Goal: Transaction & Acquisition: Purchase product/service

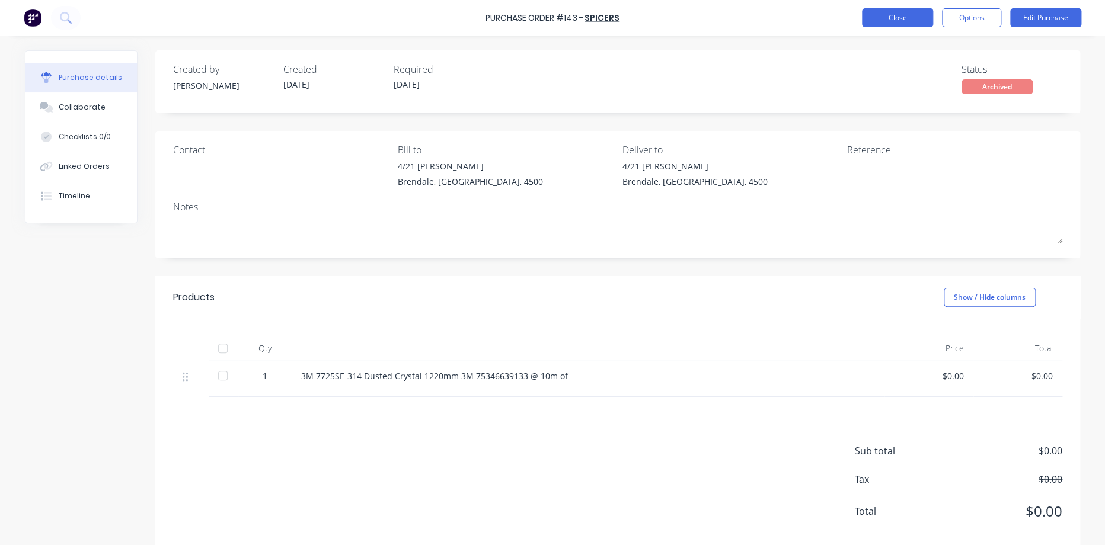
click at [902, 16] on button "Close" at bounding box center [897, 17] width 71 height 19
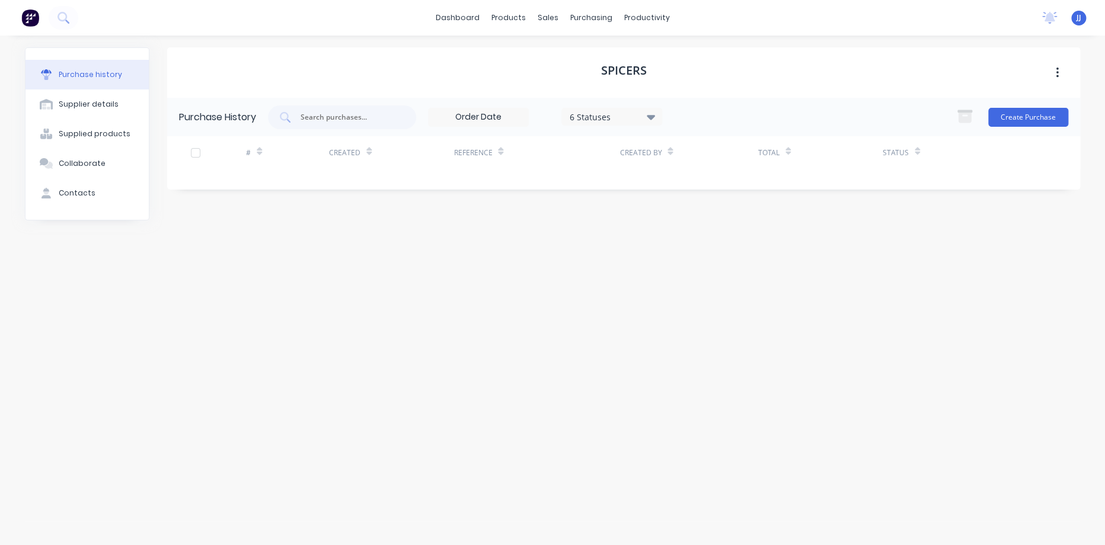
click at [603, 112] on div "6 Statuses" at bounding box center [612, 116] width 85 height 12
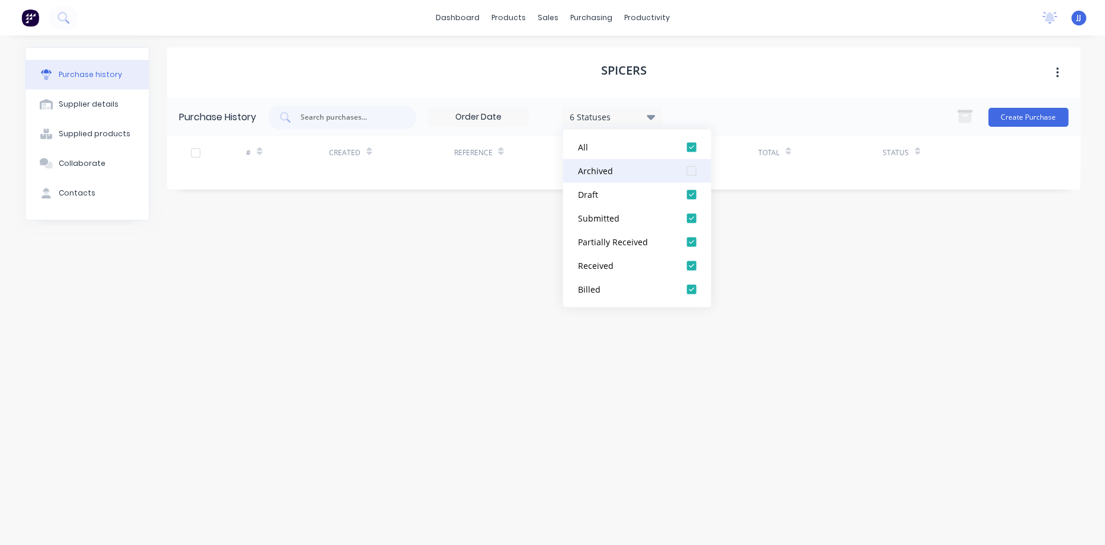
click at [604, 170] on div "Archived" at bounding box center [624, 171] width 95 height 12
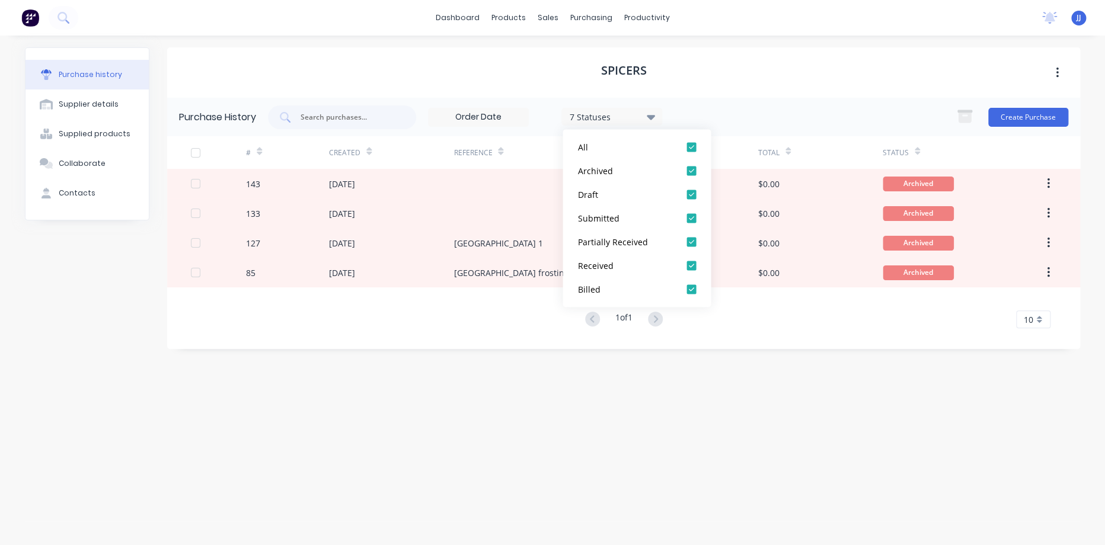
click at [78, 75] on div "Purchase history" at bounding box center [90, 74] width 63 height 11
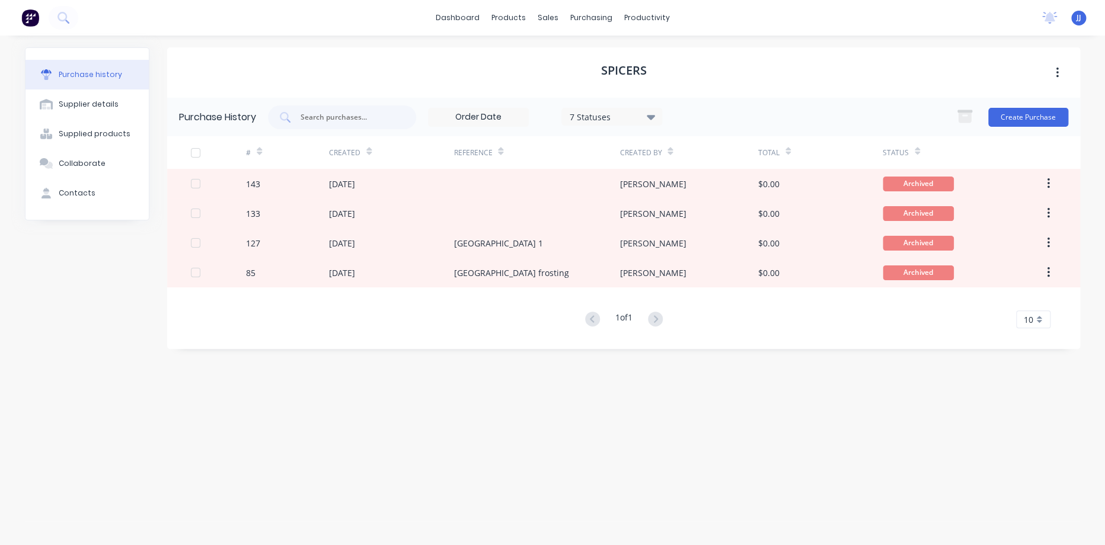
click at [20, 21] on button at bounding box center [30, 18] width 25 height 24
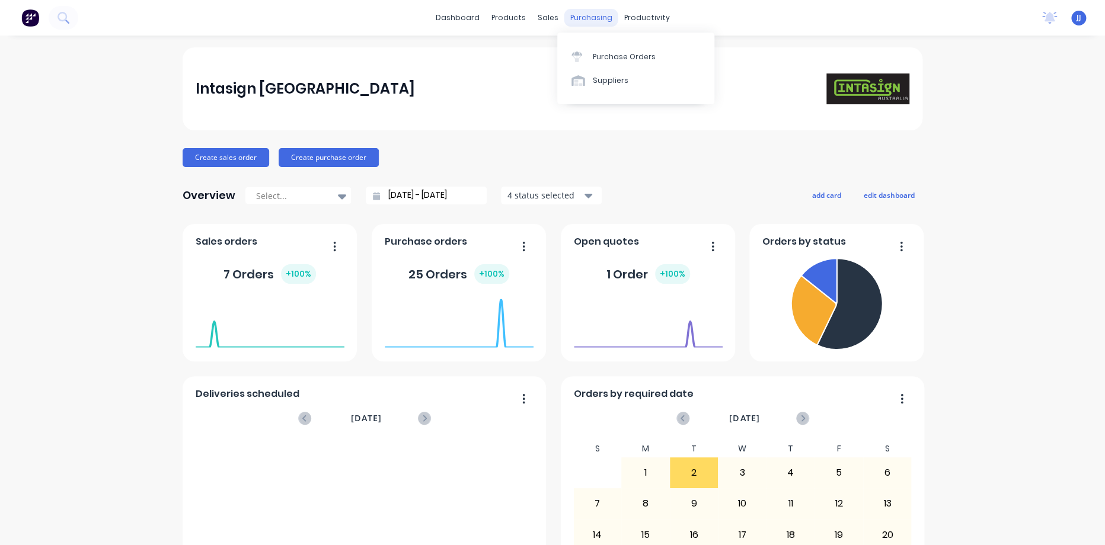
click at [584, 20] on div "purchasing" at bounding box center [591, 18] width 54 height 18
click at [599, 62] on link "Purchase Orders" at bounding box center [635, 56] width 157 height 24
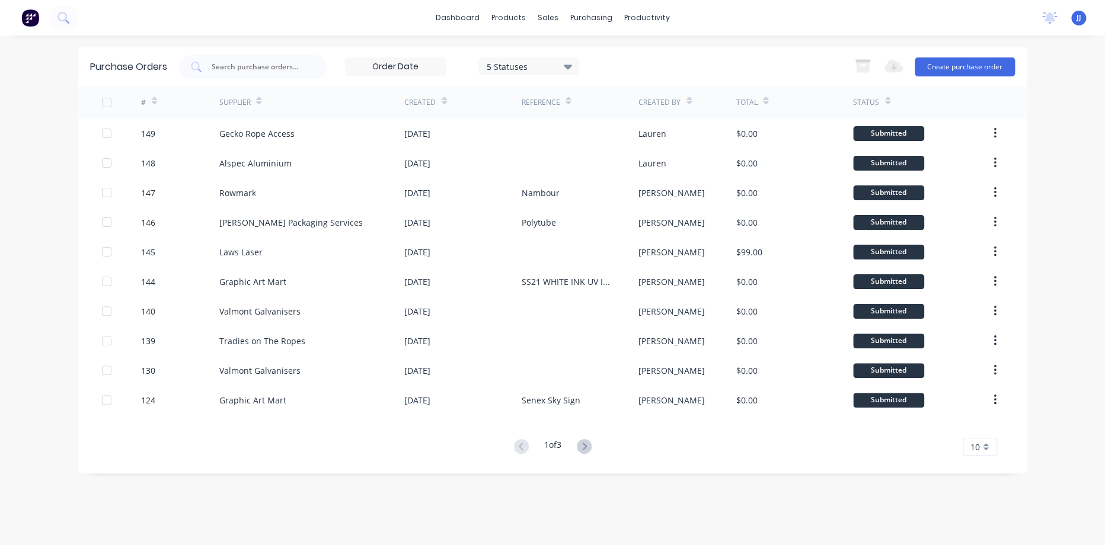
click at [20, 20] on button at bounding box center [30, 18] width 25 height 24
click at [570, 70] on icon at bounding box center [568, 66] width 8 height 13
click at [551, 94] on div "All" at bounding box center [541, 97] width 95 height 12
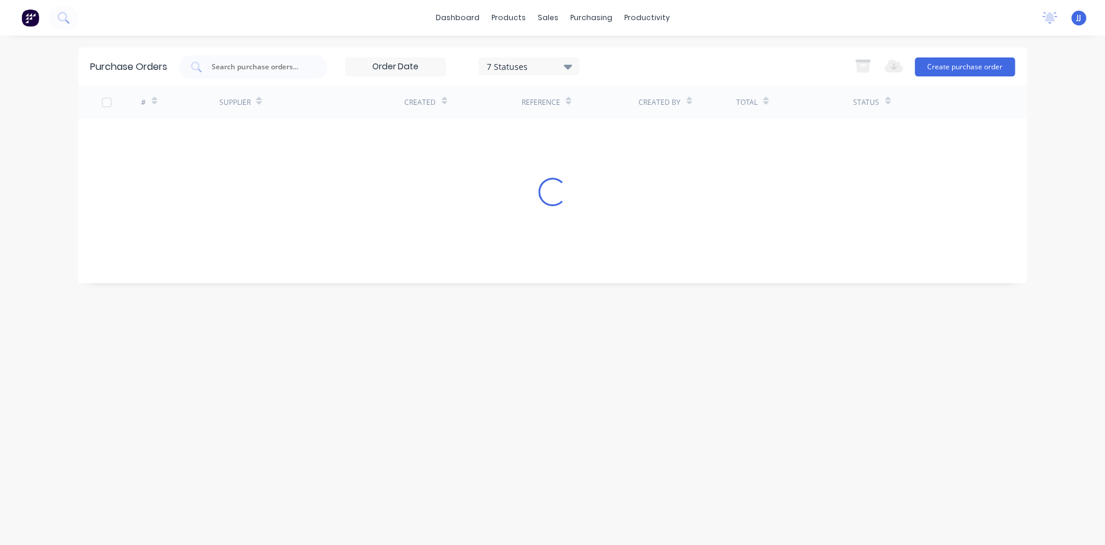
click at [685, 53] on div "Purchase Orders 7 Statuses 7 Statuses Export to Excel (XLSX) Create purchase or…" at bounding box center [552, 66] width 948 height 39
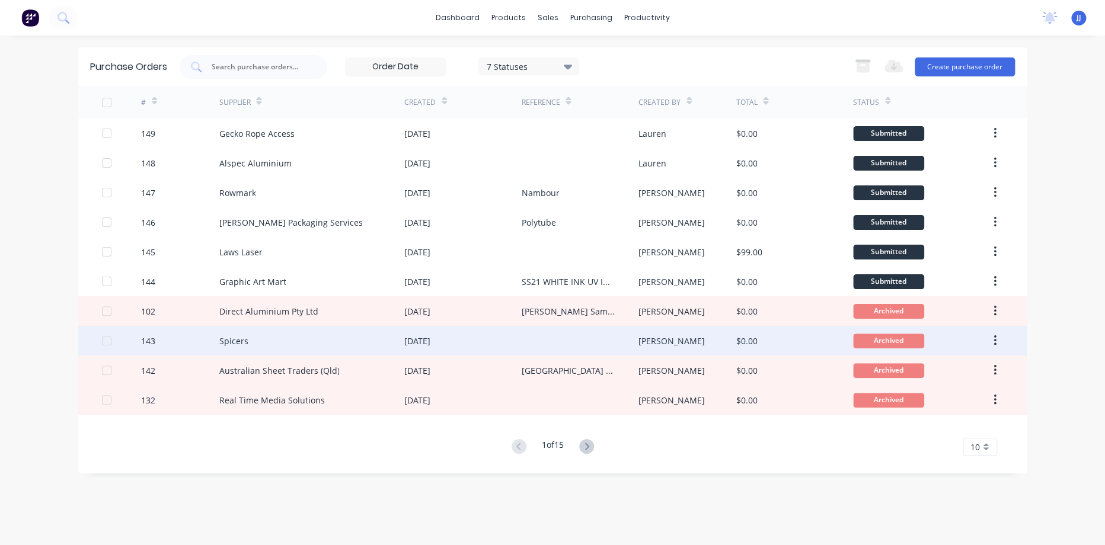
click at [577, 349] on div at bounding box center [579, 341] width 117 height 30
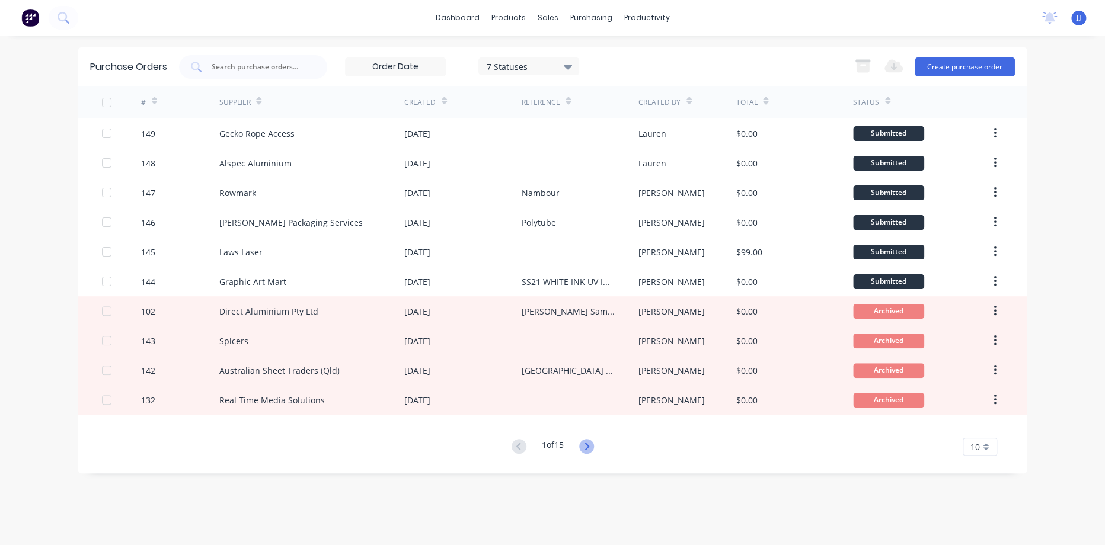
click at [591, 449] on icon at bounding box center [586, 446] width 15 height 15
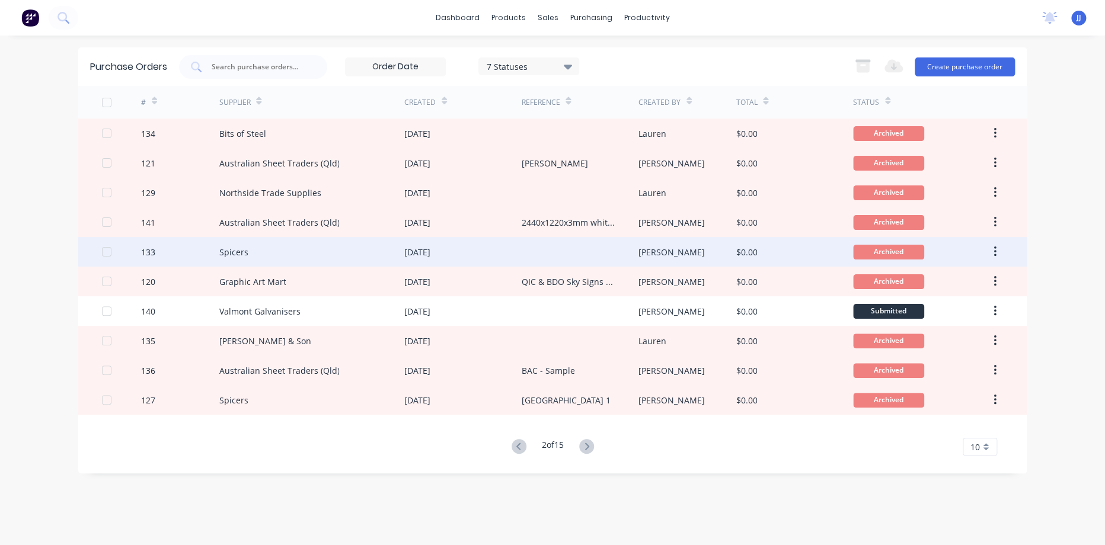
click at [598, 252] on div at bounding box center [579, 252] width 117 height 30
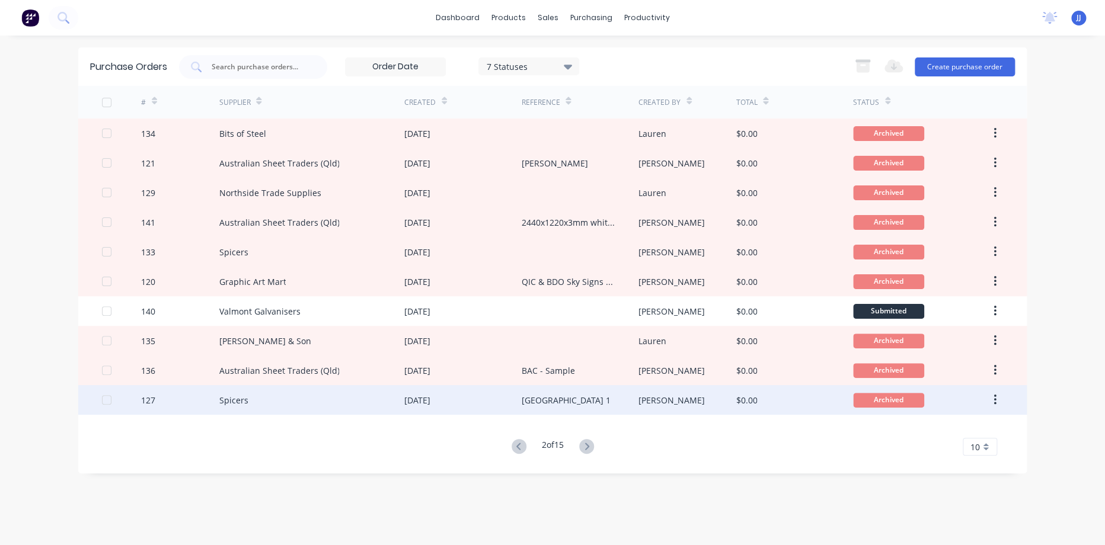
click at [594, 407] on div "[GEOGRAPHIC_DATA] 1" at bounding box center [579, 400] width 117 height 30
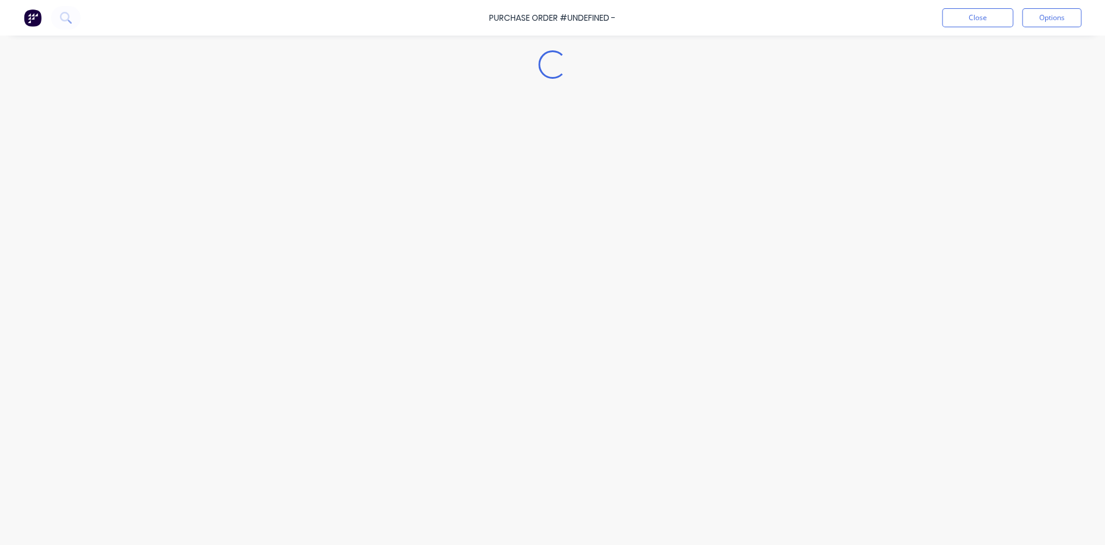
type textarea "x"
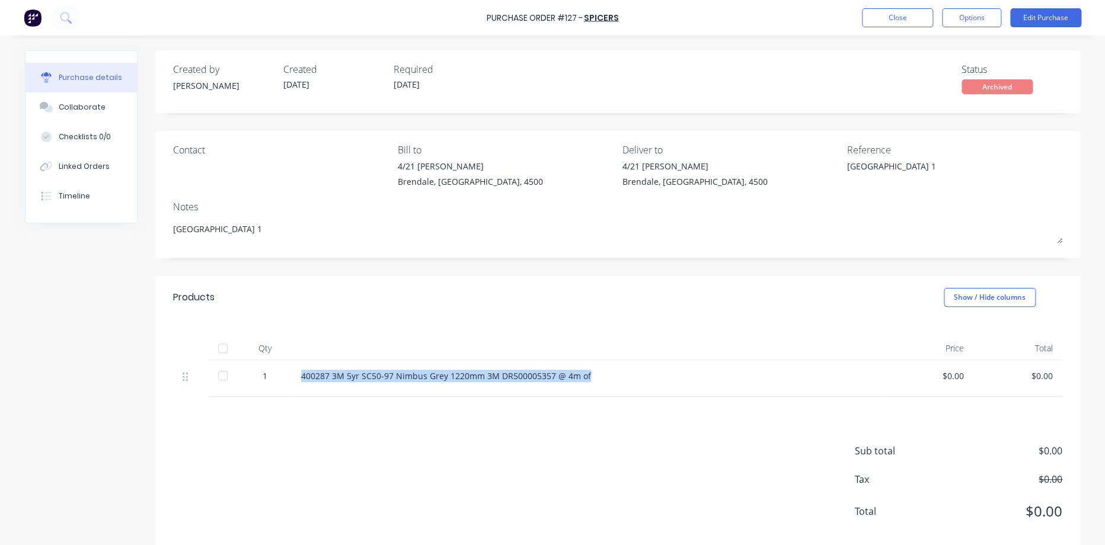
drag, startPoint x: 296, startPoint y: 375, endPoint x: 600, endPoint y: 383, distance: 304.2
click at [600, 383] on div "400287 3M 5yr SC50-97 Nimbus Grey 1220mm 3M DR500005357 @ 4m of" at bounding box center [588, 378] width 593 height 37
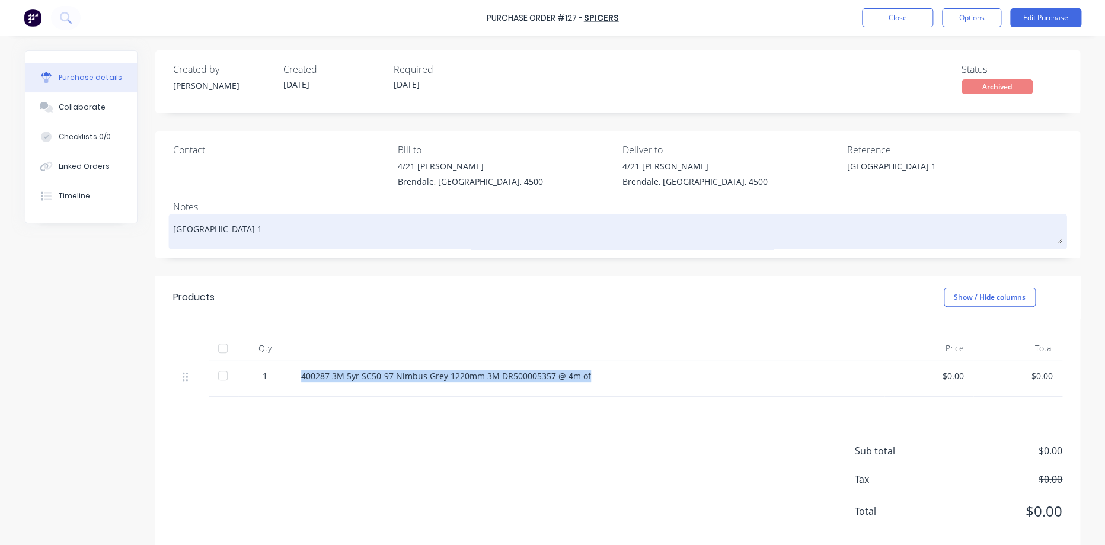
copy div "400287 3M 5yr SC50-97 Nimbus Grey 1220mm 3M DR500005357 @ 4m of"
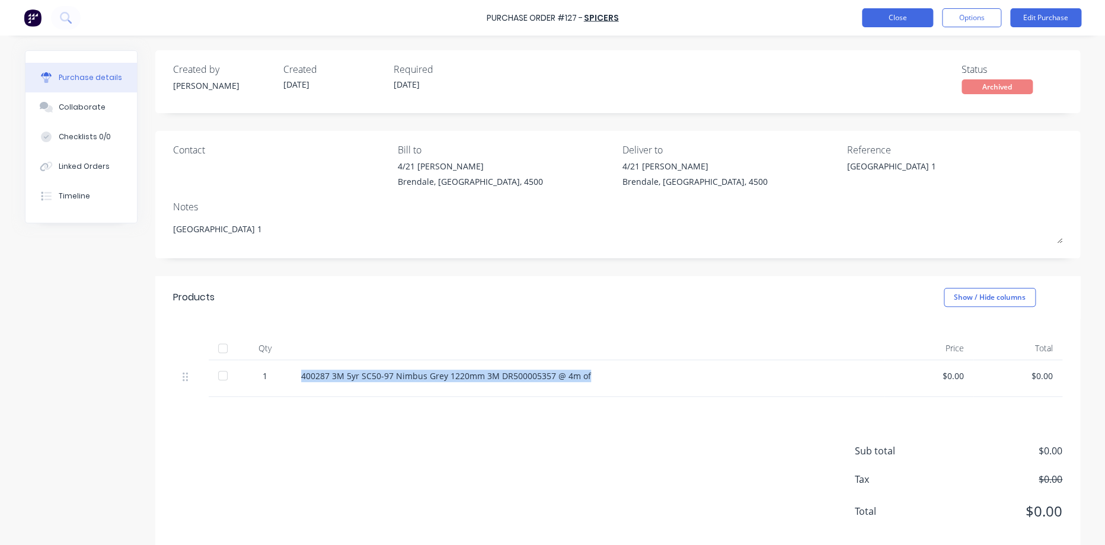
click at [890, 21] on button "Close" at bounding box center [897, 17] width 71 height 19
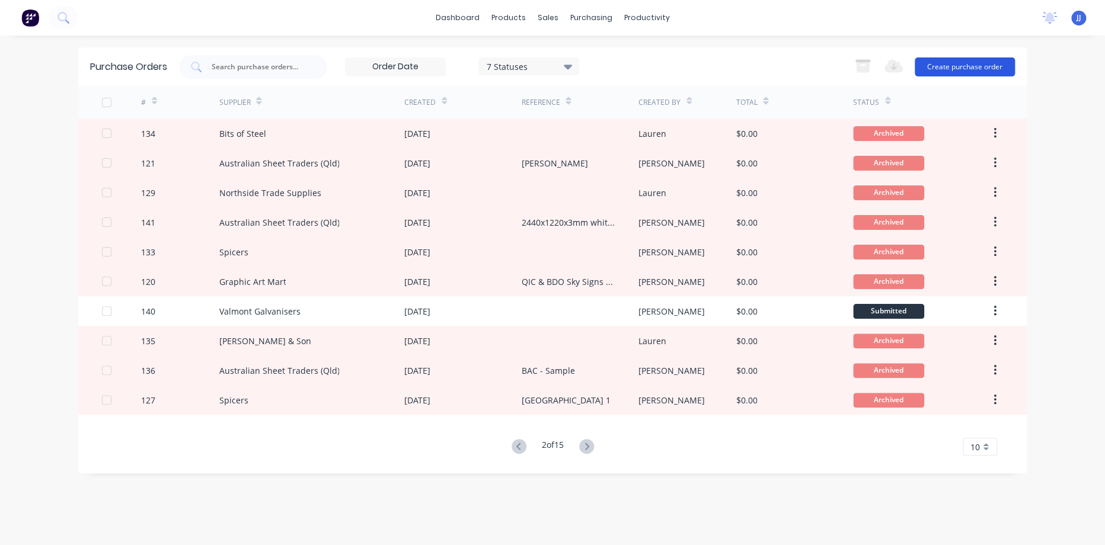
click at [928, 66] on button "Create purchase order" at bounding box center [965, 66] width 100 height 19
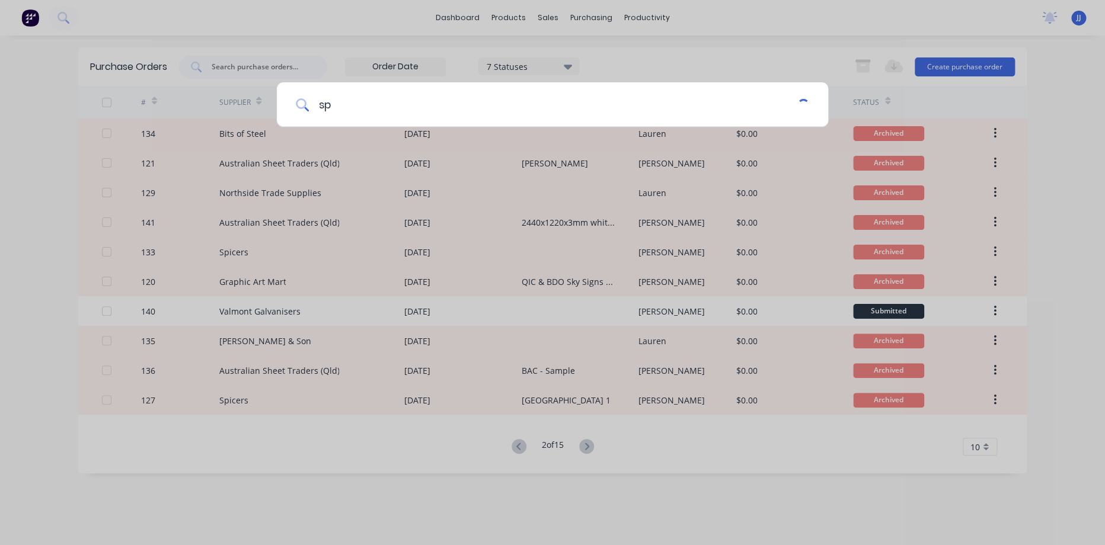
type input "spicers"
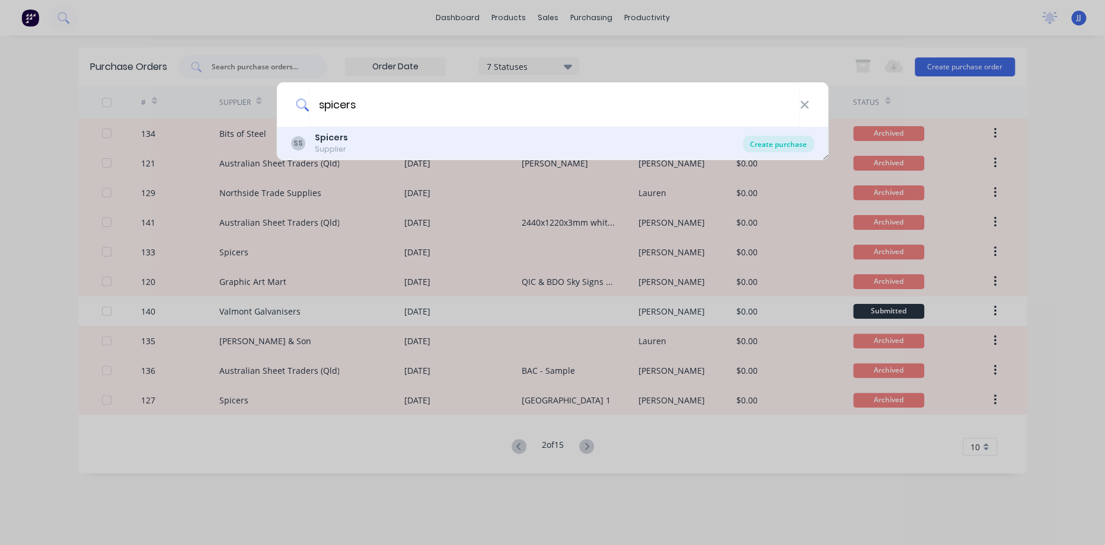
click at [763, 144] on div "Create purchase" at bounding box center [778, 144] width 71 height 17
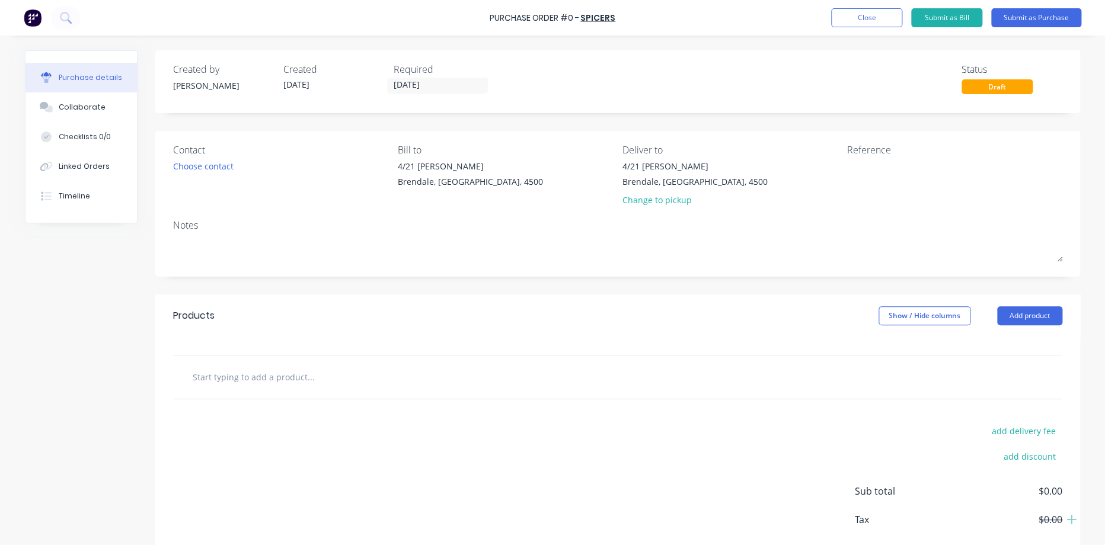
click at [263, 383] on input "text" at bounding box center [310, 377] width 237 height 24
paste input "400287 3M 5yr SC50-97 Nimbus Grey 1220mm 3M DR500005357 @ 4m of"
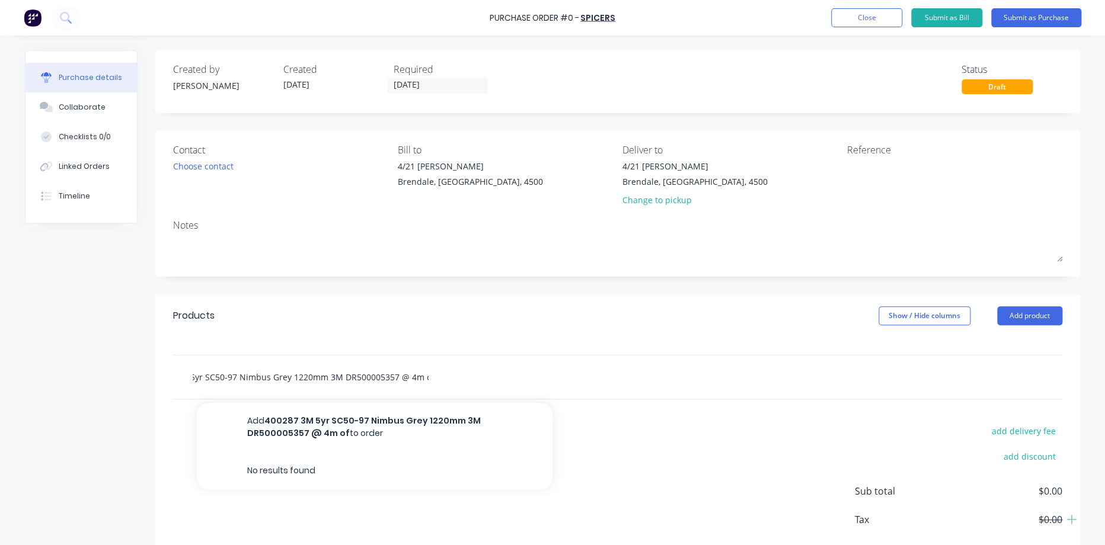
click at [407, 378] on input "400287 3M 5yr SC50-97 Nimbus Grey 1220mm 3M DR500005357 @ 4m of" at bounding box center [310, 377] width 237 height 24
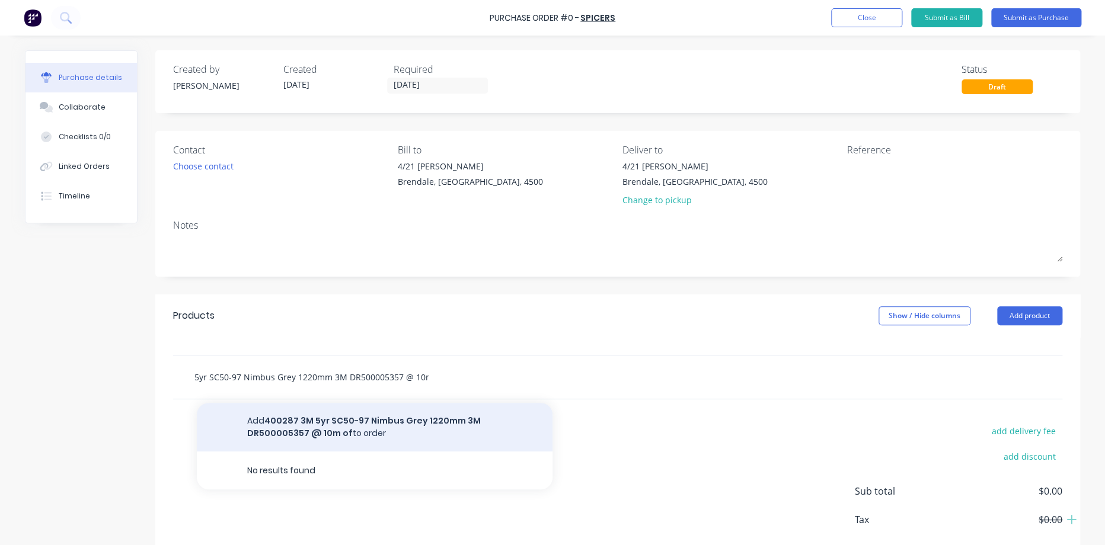
type input "400287 3M 5yr SC50-97 Nimbus Grey 1220mm 3M DR500005357 @ 10m of"
click at [458, 424] on button "Add 400287 3M 5yr SC50-97 Nimbus Grey 1220mm 3M DR500005357 @ 10m of to order" at bounding box center [375, 427] width 356 height 49
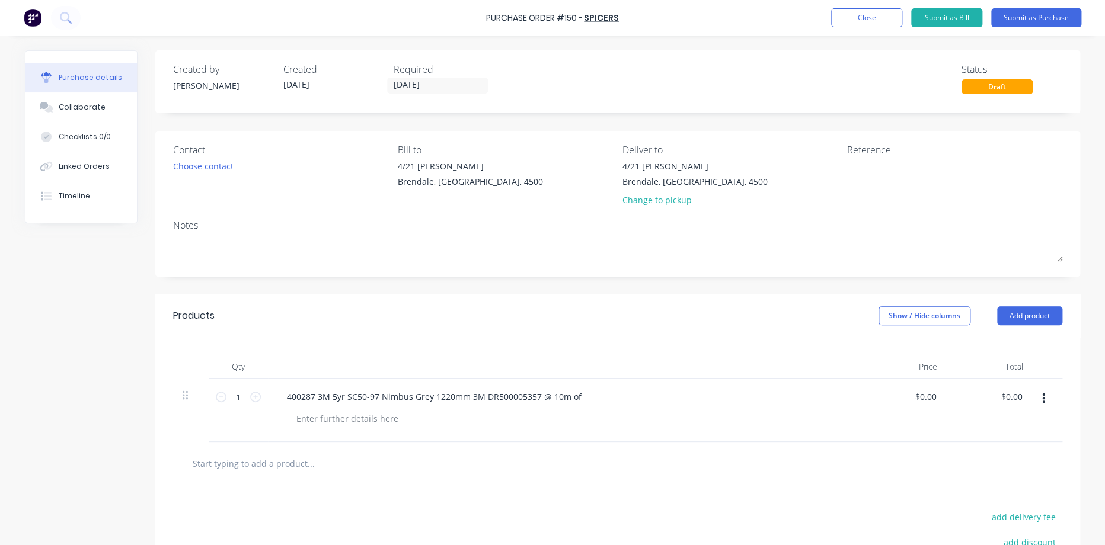
click at [237, 455] on input "text" at bounding box center [310, 464] width 237 height 24
click at [192, 467] on input "5m of" at bounding box center [310, 464] width 237 height 24
click at [192, 462] on input "@ 5m of" at bounding box center [310, 464] width 237 height 24
paste input "3M Bright Yellow 7725-15"
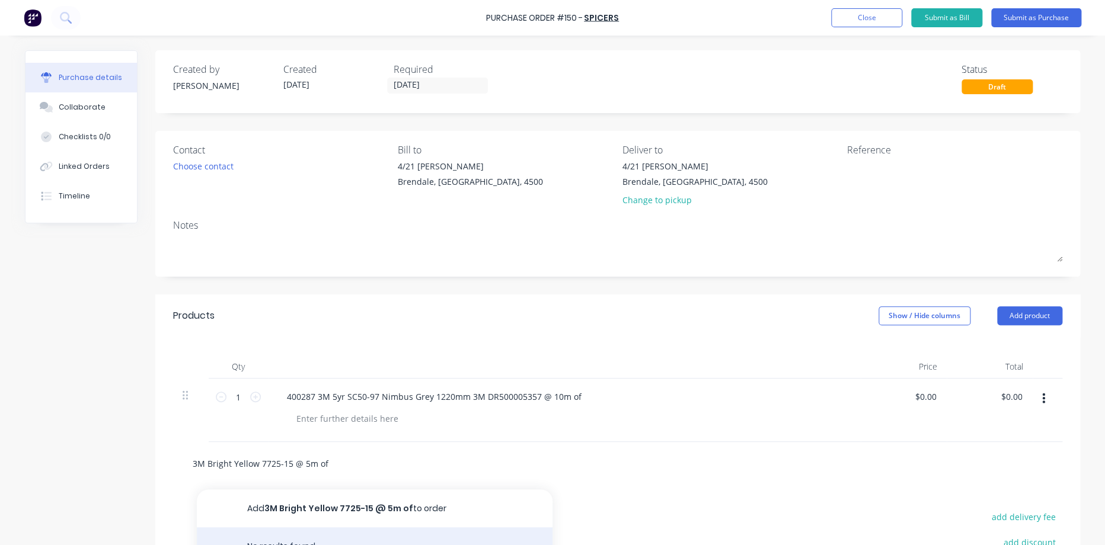
type input "3M Bright Yellow 7725-15 @ 5m of"
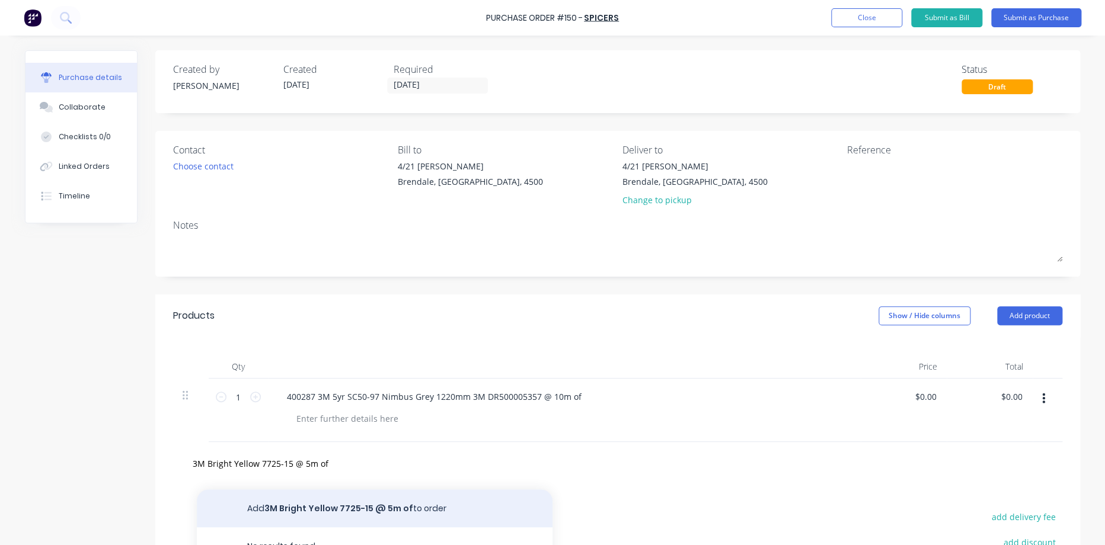
click at [363, 498] on button "Add 3M Bright Yellow 7725-15 @ 5m of to order" at bounding box center [375, 509] width 356 height 38
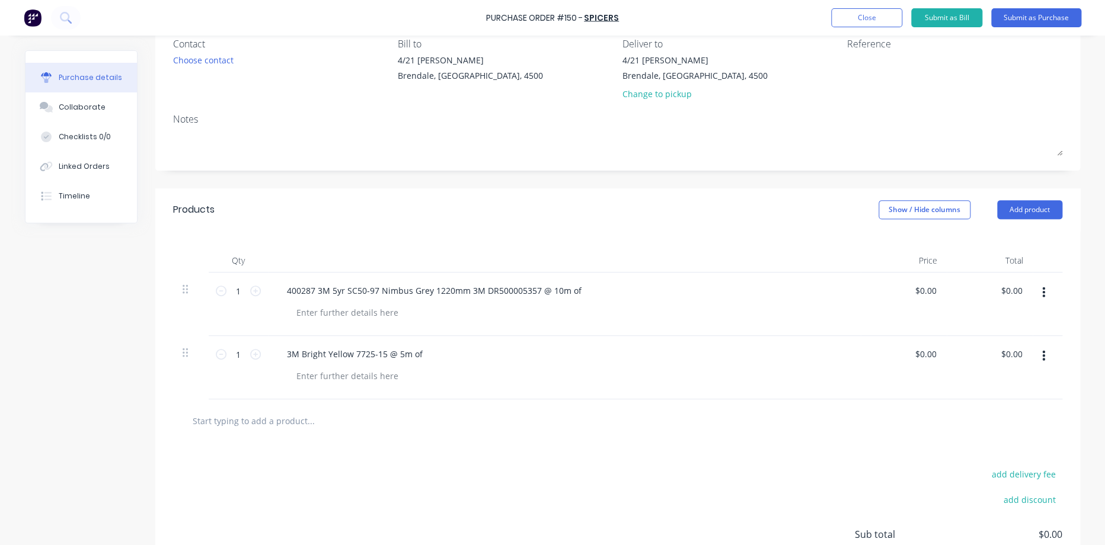
scroll to position [197, 0]
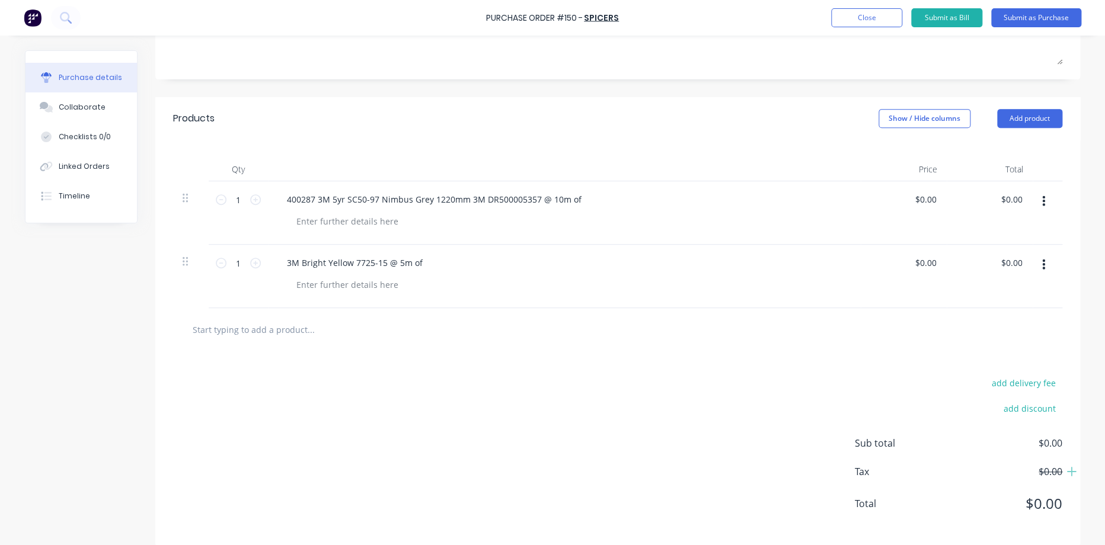
click at [287, 318] on input "text" at bounding box center [310, 330] width 237 height 24
paste input "3M Bright Orange 7725-14"
type input "3M Bright Orange 7725-14 @"
click at [548, 200] on div "400287 3M 5yr SC50-97 Nimbus Grey 1220mm 3M DR500005357 @ 10m of" at bounding box center [434, 199] width 314 height 17
click at [555, 221] on div at bounding box center [569, 221] width 564 height 17
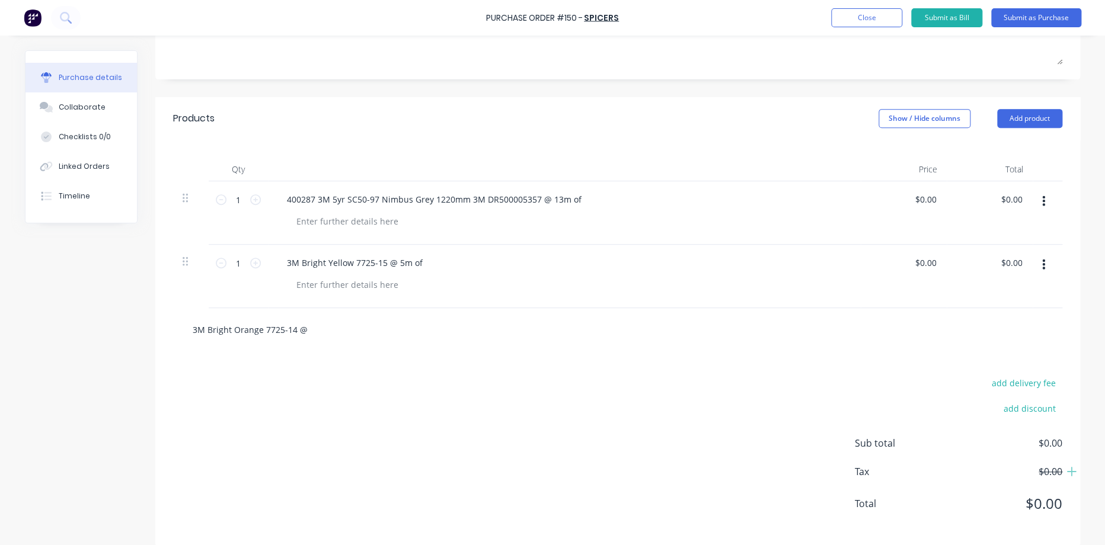
click at [296, 330] on input "3M Bright Orange 7725-14 @" at bounding box center [310, 330] width 237 height 24
click at [302, 329] on input "3M Bright Orange 7725-14 @" at bounding box center [310, 330] width 237 height 24
drag, startPoint x: 388, startPoint y: 262, endPoint x: 395, endPoint y: 262, distance: 7.1
click at [395, 262] on div "3M Bright Yellow 7725-15 @ 5m of" at bounding box center [354, 262] width 155 height 17
click at [304, 333] on input "3M Bright Orange 7725-14 @" at bounding box center [310, 330] width 237 height 24
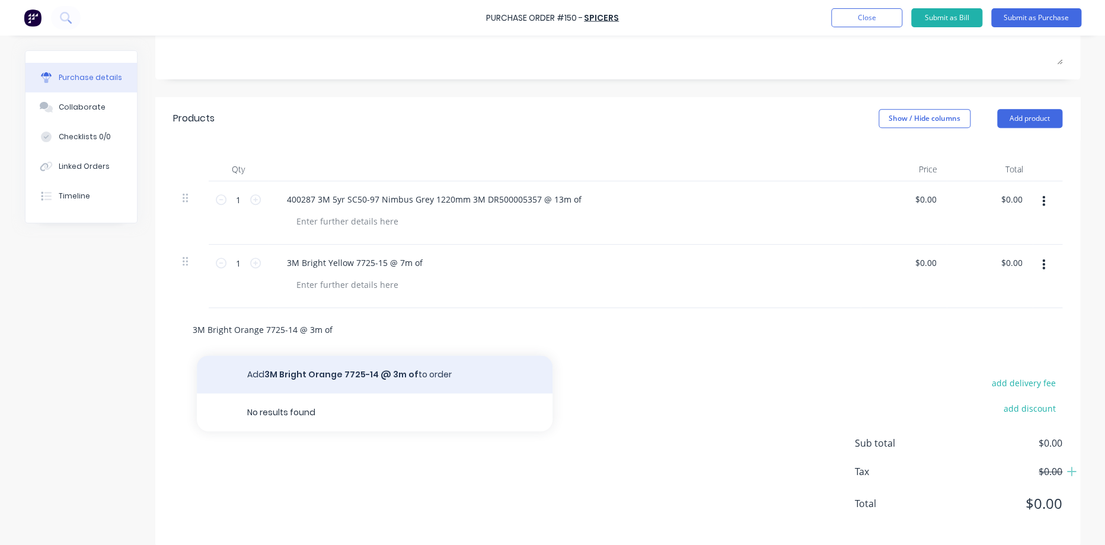
type input "3M Bright Orange 7725-14 @ 3m of"
click at [378, 369] on button "Add 3M Bright Orange 7725-14 @ 3m of to order" at bounding box center [375, 375] width 356 height 38
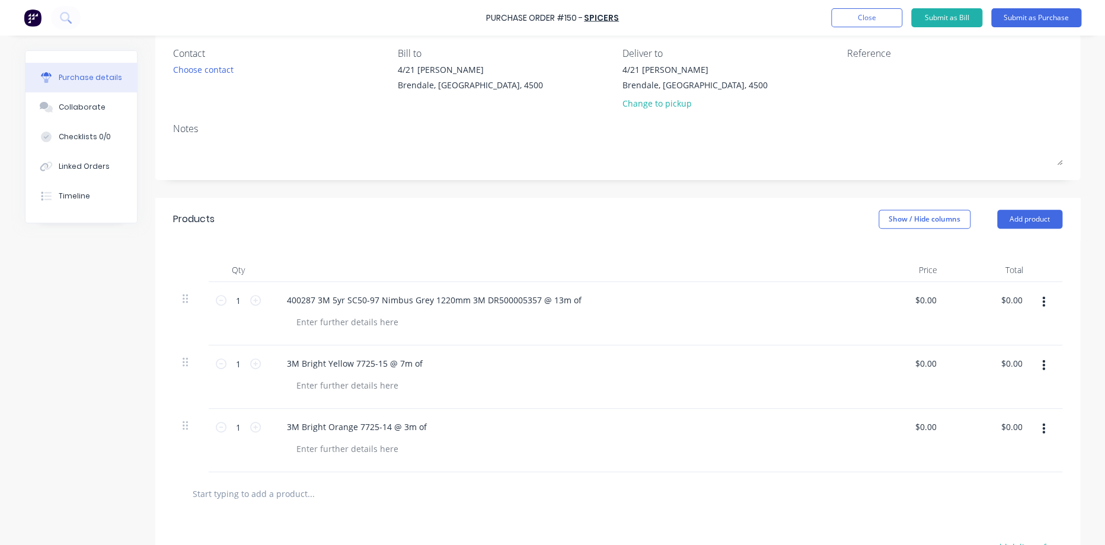
scroll to position [0, 0]
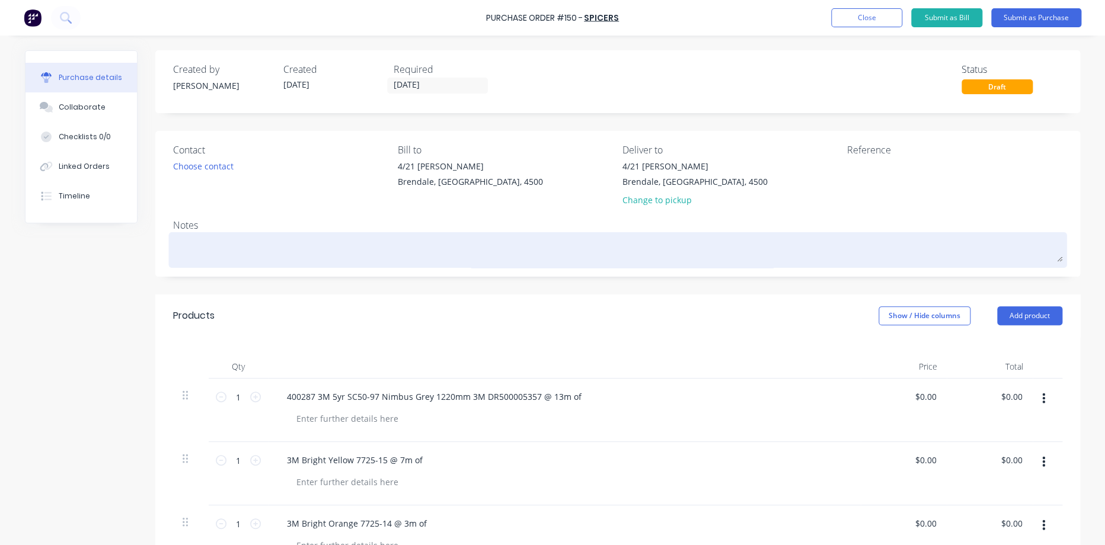
click at [238, 242] on textarea at bounding box center [617, 248] width 889 height 27
type textarea "x"
type textarea "D"
type textarea "x"
type textarea "Do"
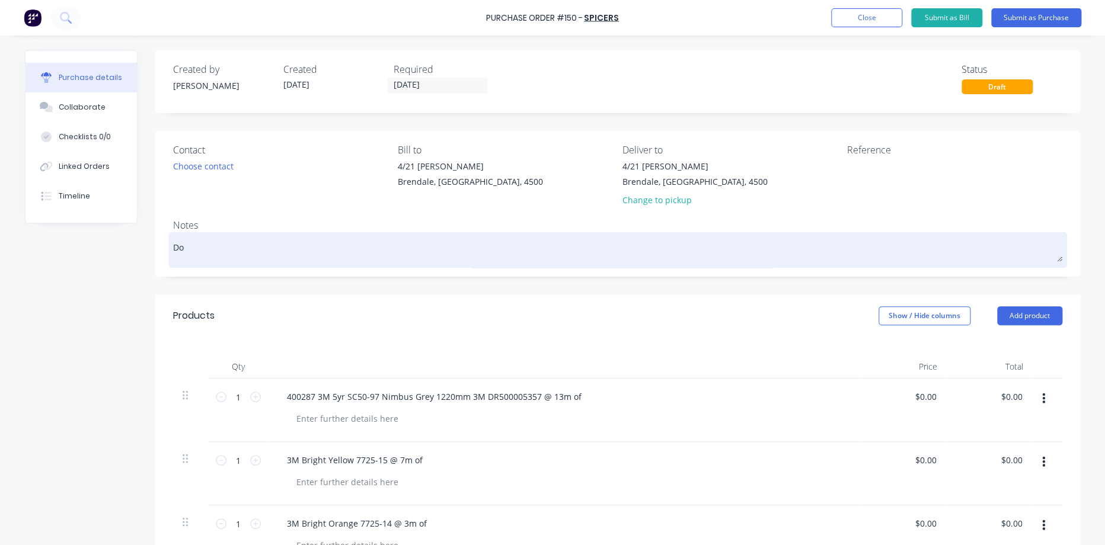
type textarea "x"
type textarea "Dom"
type textarea "x"
type textarea "Dome"
type textarea "x"
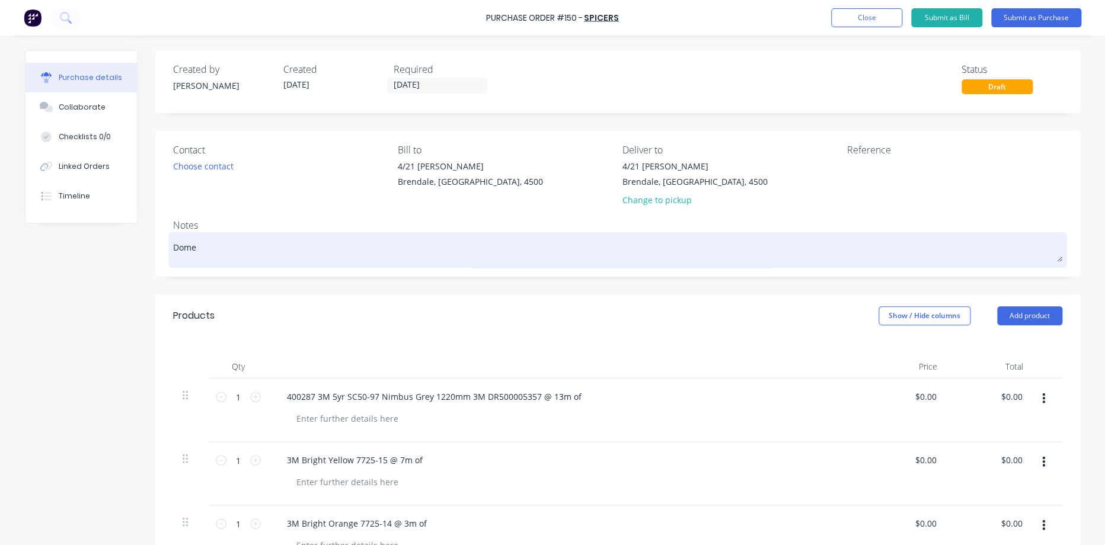
type textarea "Domes"
type textarea "x"
type textarea "Domest"
type textarea "x"
type textarea "Domesti"
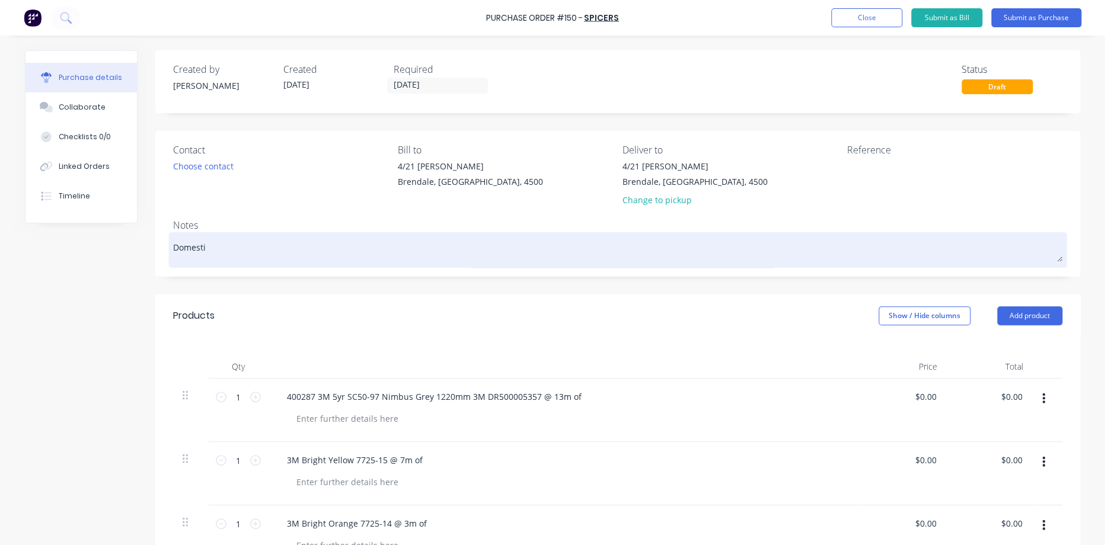
type textarea "x"
type textarea "Domestic"
type textarea "x"
type textarea "Domestic"
type textarea "x"
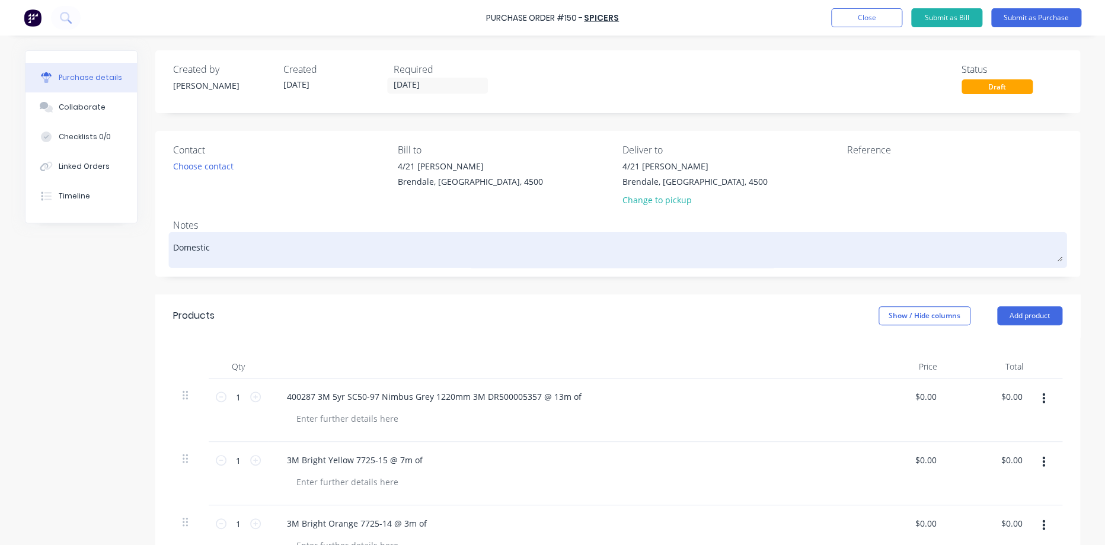
type textarea "Domestic T"
type textarea "x"
type textarea "Domestic Te"
type textarea "x"
type textarea "Domestic Ter"
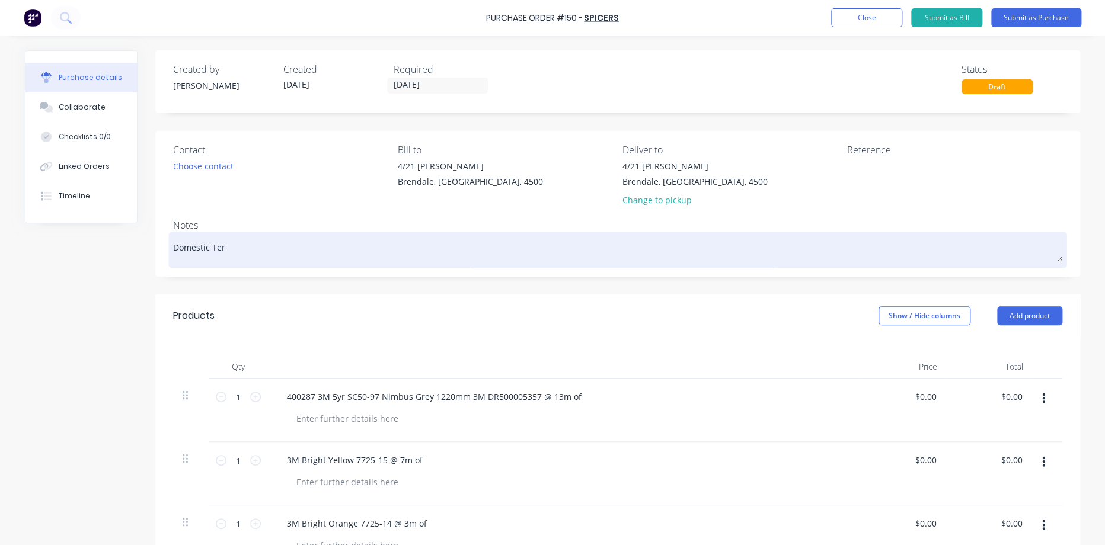
type textarea "x"
type textarea "Domestic Term"
type textarea "x"
type textarea "Domestic Termi"
type textarea "x"
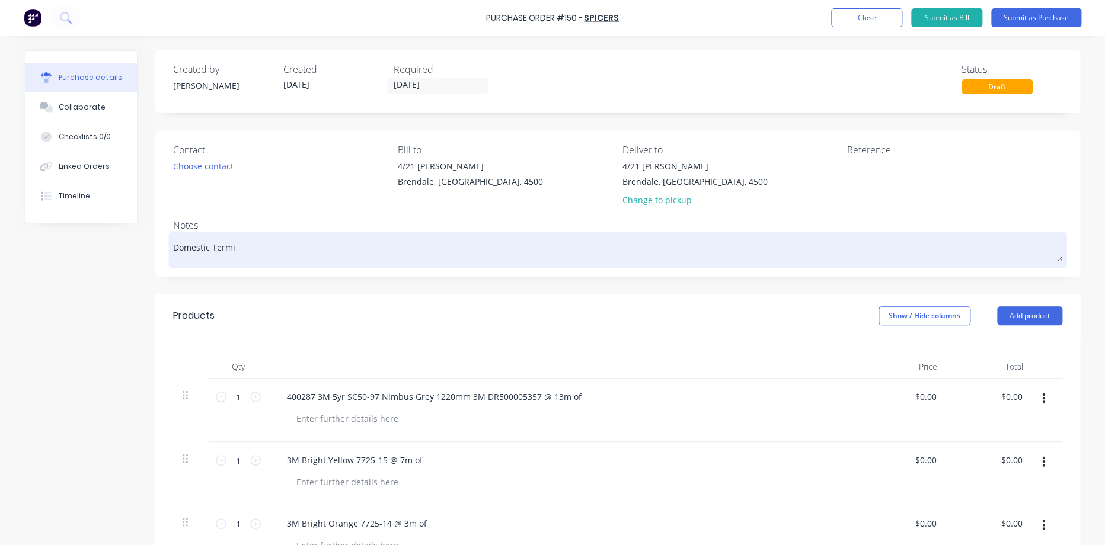
type textarea "Domestic Termin"
type textarea "x"
type textarea "Domestic Termina"
type textarea "x"
type textarea "Domestic Terminal"
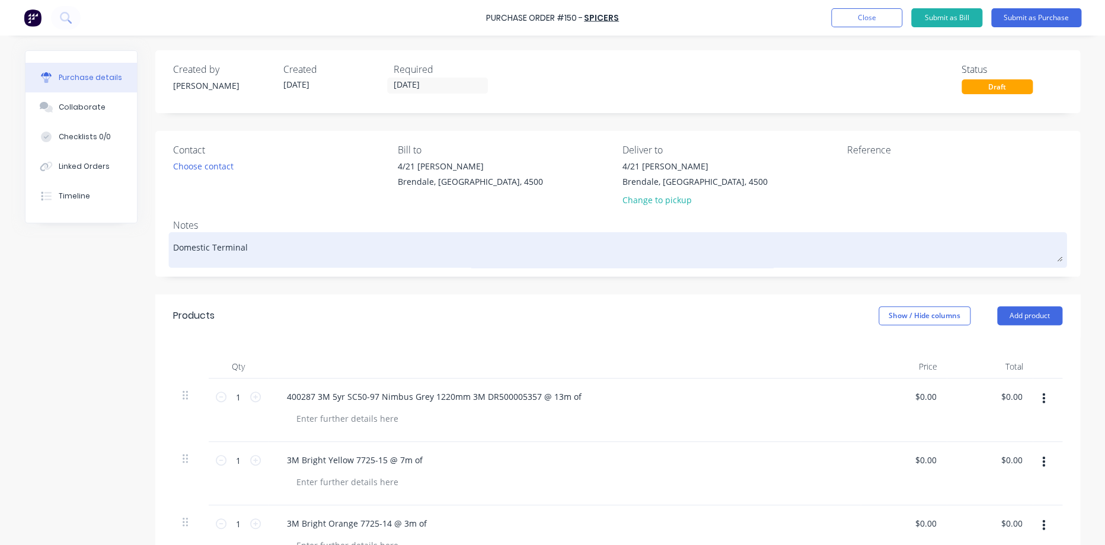
type textarea "x"
type textarea "Domestic Terminal"
type textarea "x"
type textarea "Domestic Terminal S"
type textarea "x"
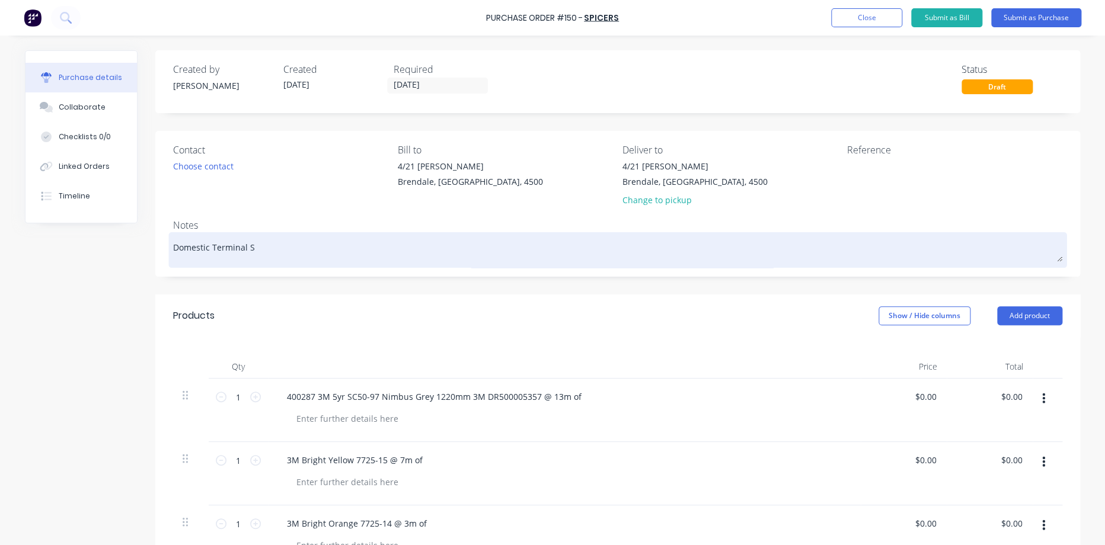
type textarea "Domestic Terminal St"
type textarea "x"
type textarea "Domestic Terminal Sta"
type textarea "x"
type textarea "Domestic Terminal Stag"
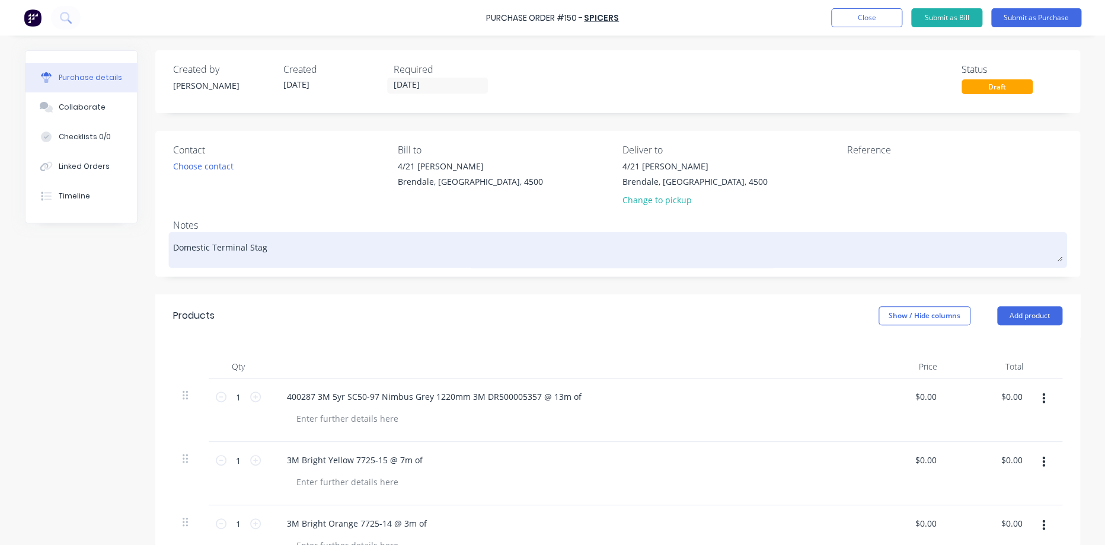
type textarea "x"
type textarea "Domestic Terminal Stage"
type textarea "x"
type textarea "Domestic Terminal Stage"
type textarea "x"
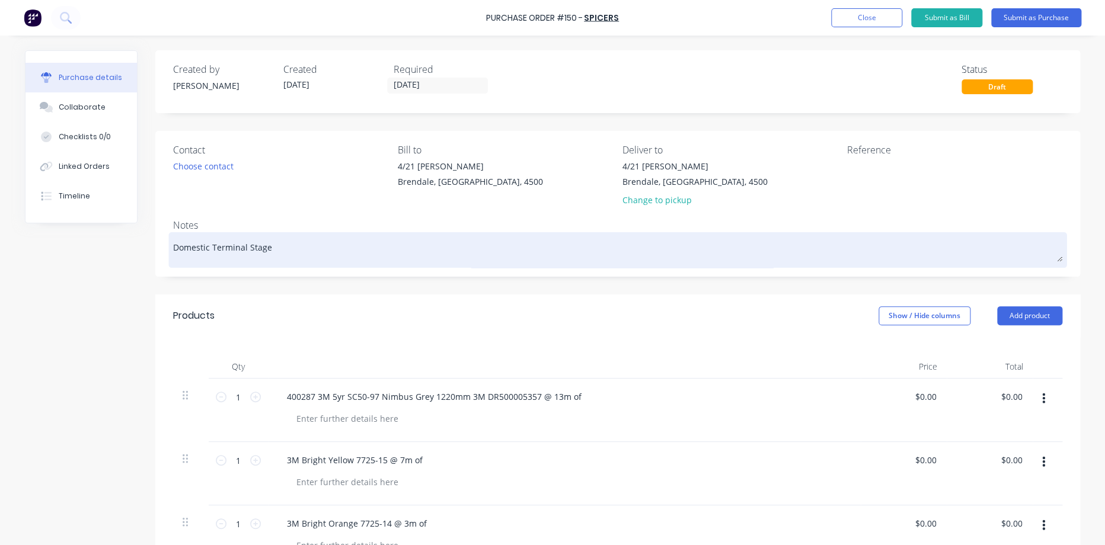
type textarea "Domestic Terminal Stage 2"
type textarea "x"
type textarea "Domestic Terminal Stage 2"
type textarea "x"
type textarea "Domestic Terminal Stage 2 &"
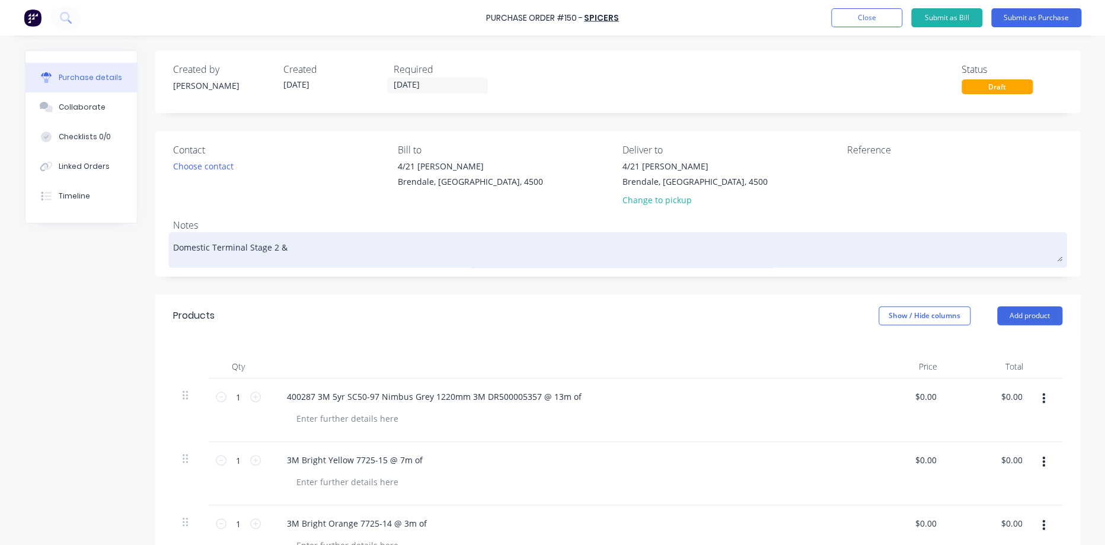
type textarea "x"
type textarea "Domestic Terminal Stage 2 &3"
type textarea "x"
type textarea "Domestic Terminal Stage 2 &"
type textarea "x"
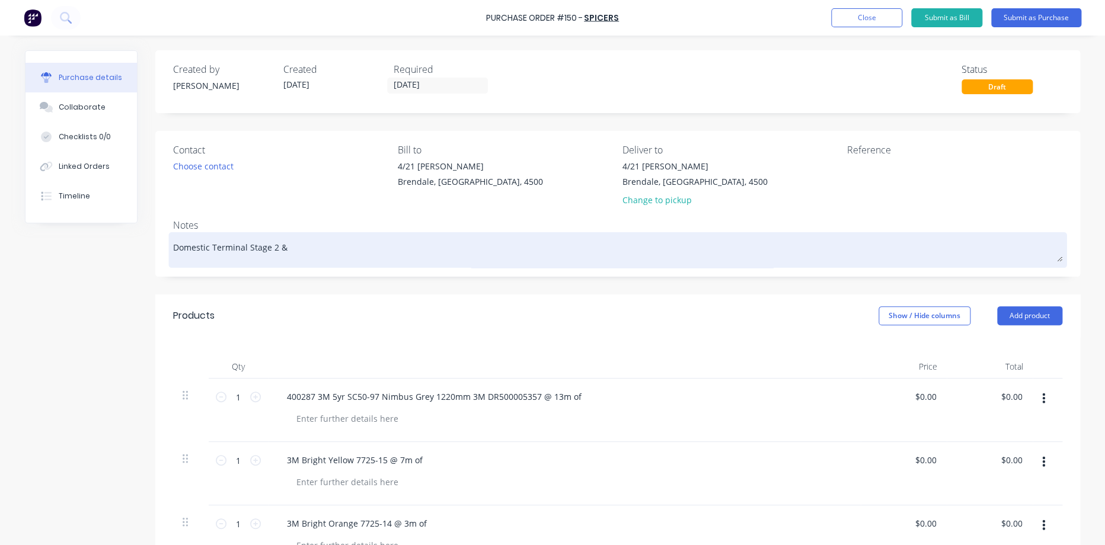
type textarea "Domestic Terminal Stage 2 &"
type textarea "x"
type textarea "Domestic Terminal Stage 2 & 3"
click at [250, 255] on textarea "Domestic Terminal Stage 2 & 3" at bounding box center [617, 248] width 889 height 27
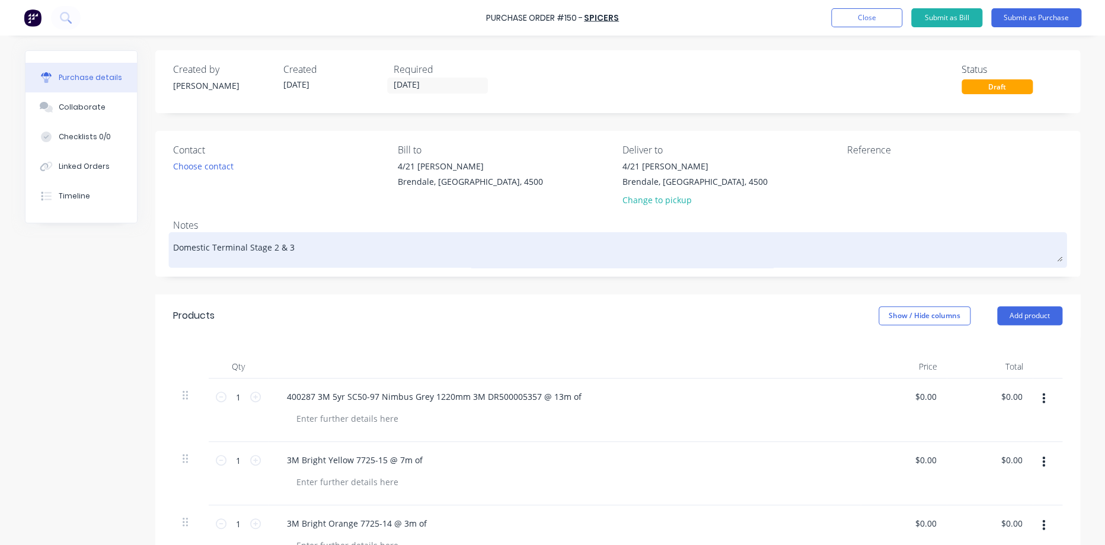
type textarea "x"
click at [250, 255] on textarea "Domestic Terminal Stage 2 & 3" at bounding box center [617, 248] width 889 height 27
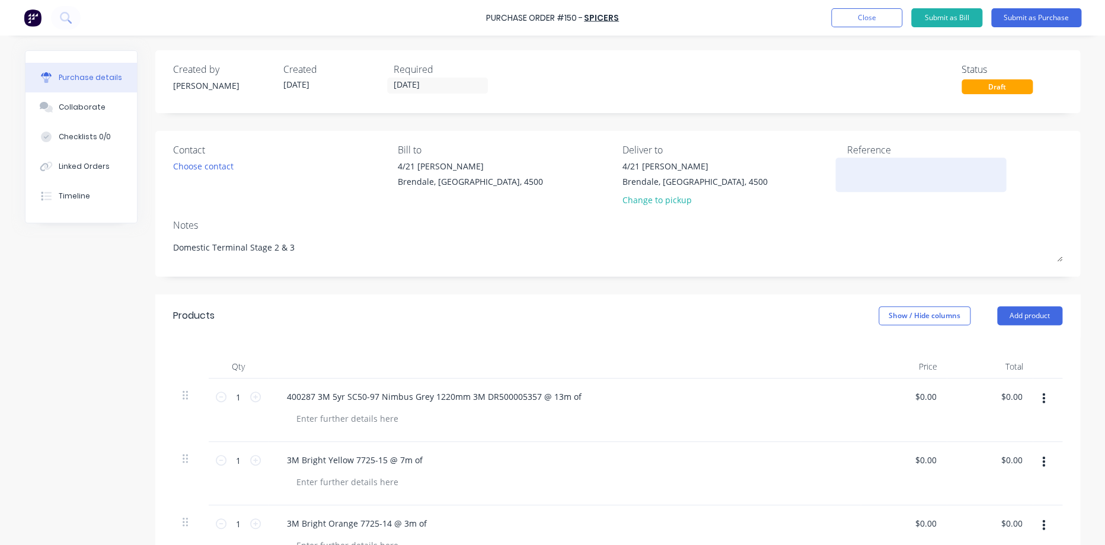
type textarea "Domestic Terminal Stage 2 & 3"
type textarea "x"
type textarea "Domestic Terminal Stage 2 & 3"
click at [868, 188] on div at bounding box center [920, 175] width 148 height 30
click at [872, 178] on textarea at bounding box center [920, 173] width 148 height 27
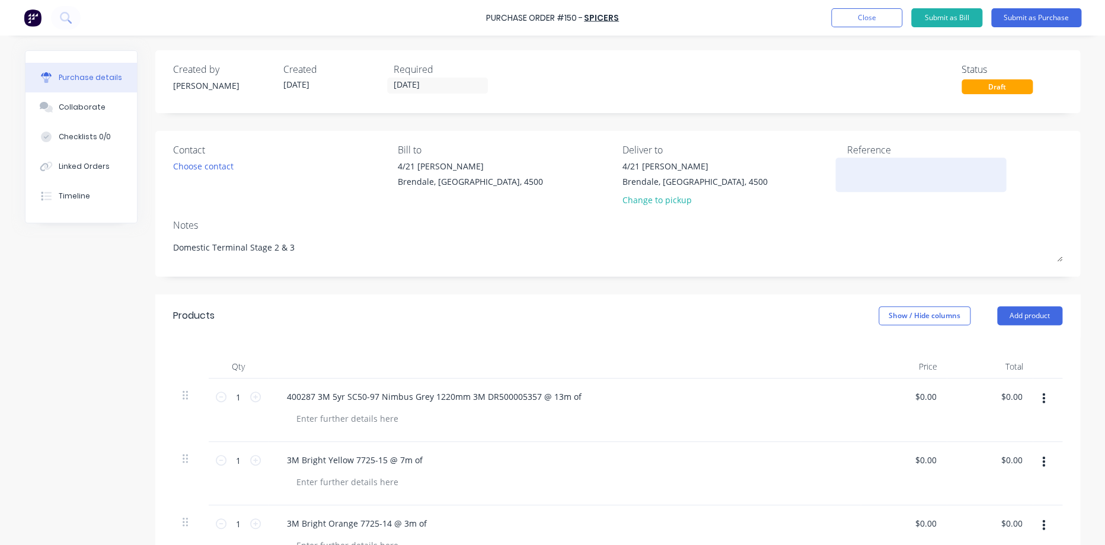
paste textarea "Domestic Terminal Stage 2 & 3"
type textarea "x"
type textarea "Domestic Terminal Stage 2 & 3"
type textarea "x"
type textarea "Domestic Terminal Stage 2 & 3"
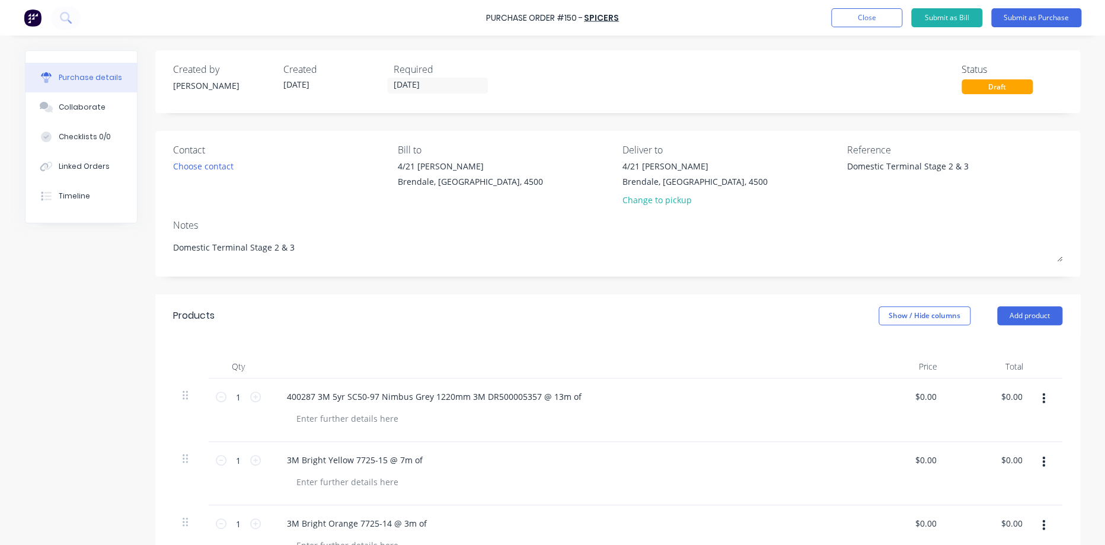
click at [813, 204] on div "[STREET_ADDRESS][PERSON_NAME] Change to pickup" at bounding box center [730, 186] width 216 height 52
click at [1036, 14] on button "Submit as Purchase" at bounding box center [1036, 17] width 90 height 19
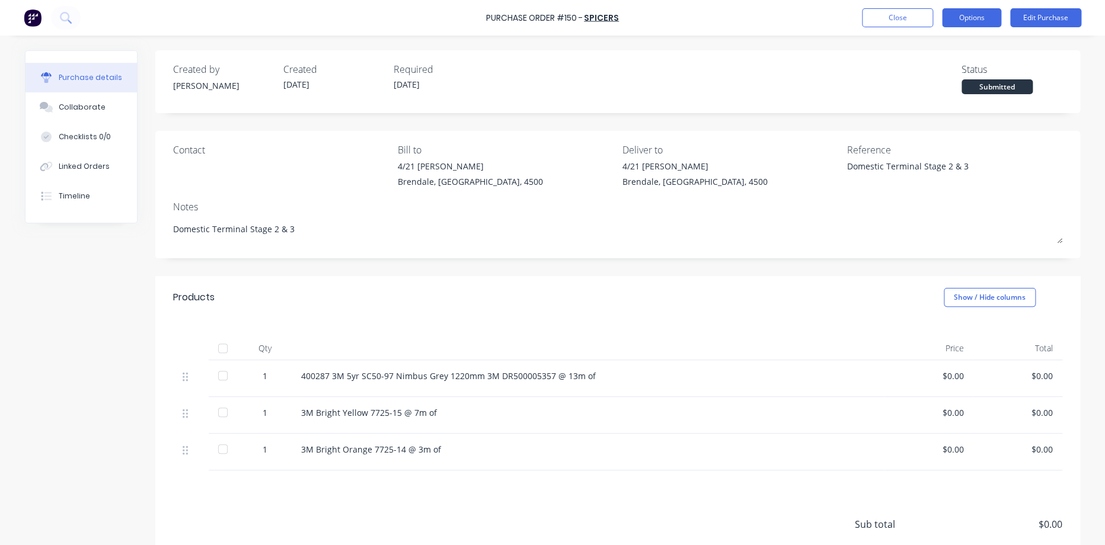
click at [960, 11] on button "Options" at bounding box center [971, 17] width 59 height 19
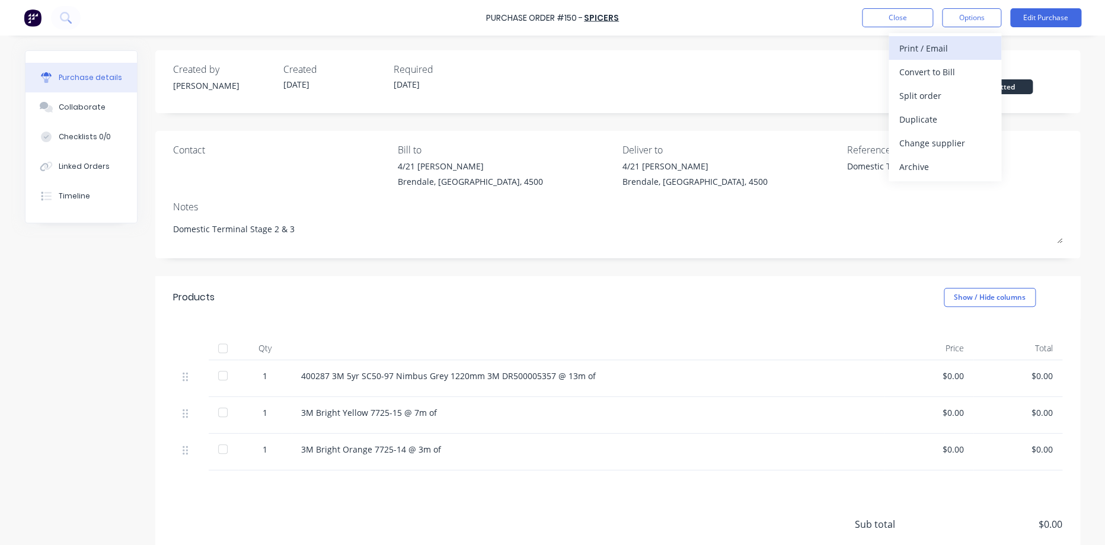
click at [935, 55] on div "Print / Email" at bounding box center [944, 48] width 91 height 17
click at [904, 92] on div "Without pricing" at bounding box center [944, 95] width 91 height 17
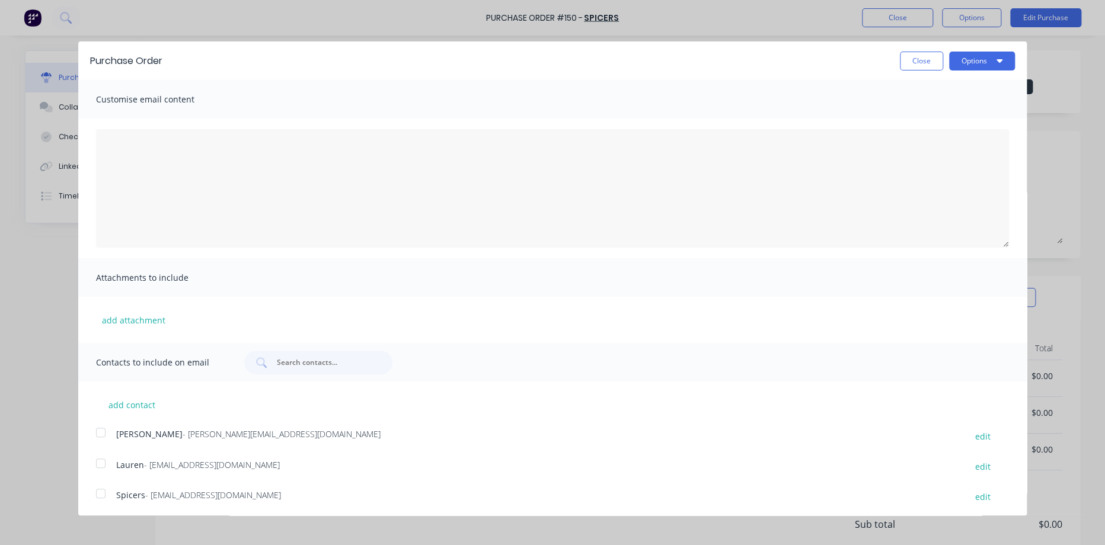
click at [100, 498] on div at bounding box center [101, 494] width 24 height 24
click at [964, 59] on button "Options" at bounding box center [982, 61] width 66 height 19
click at [918, 93] on div "Print" at bounding box center [958, 90] width 91 height 17
click at [982, 60] on button "Options" at bounding box center [982, 61] width 66 height 19
click at [965, 56] on button "Options" at bounding box center [982, 61] width 66 height 19
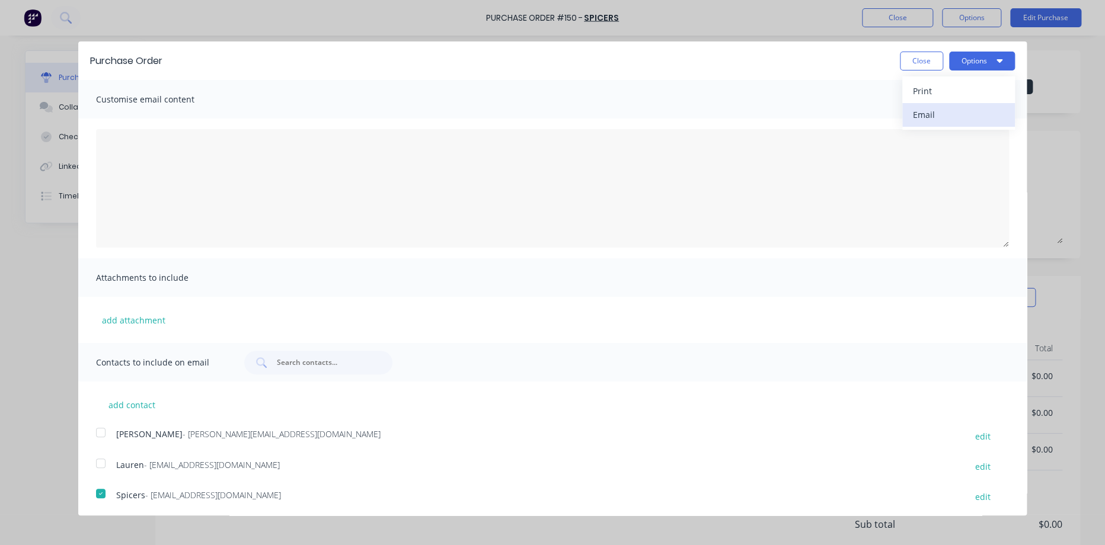
click at [923, 108] on div "Email" at bounding box center [958, 114] width 91 height 17
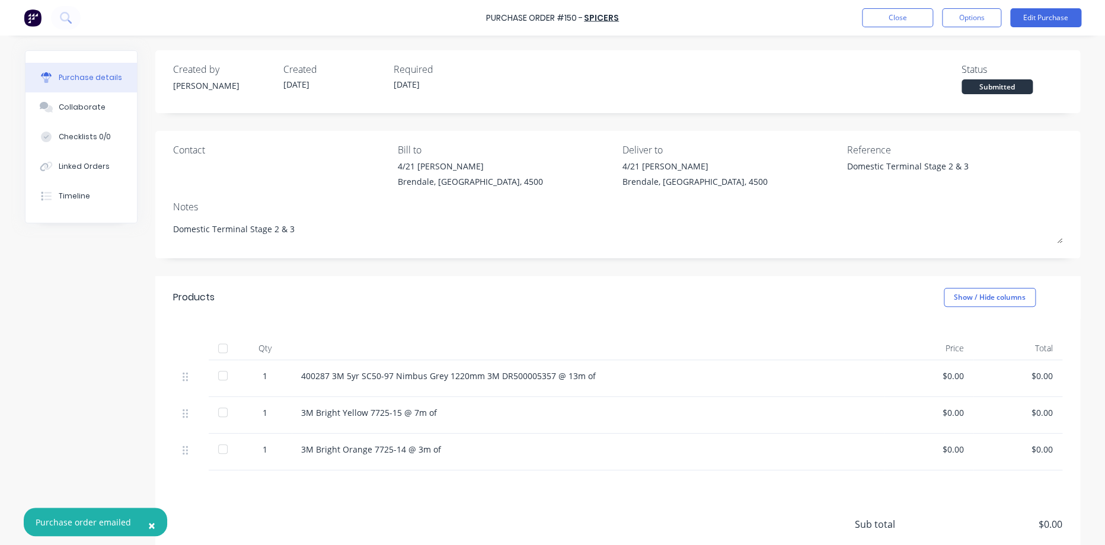
type textarea "x"
